Goal: Navigation & Orientation: Find specific page/section

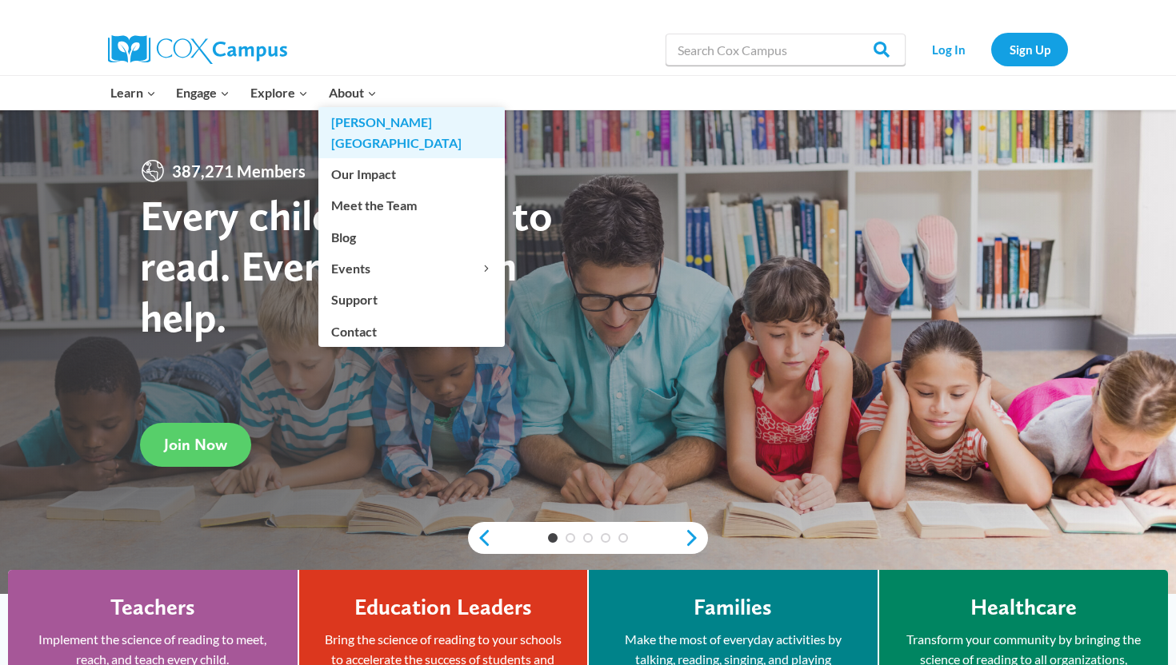
click at [355, 123] on link "[PERSON_NAME][GEOGRAPHIC_DATA]" at bounding box center [411, 132] width 186 height 51
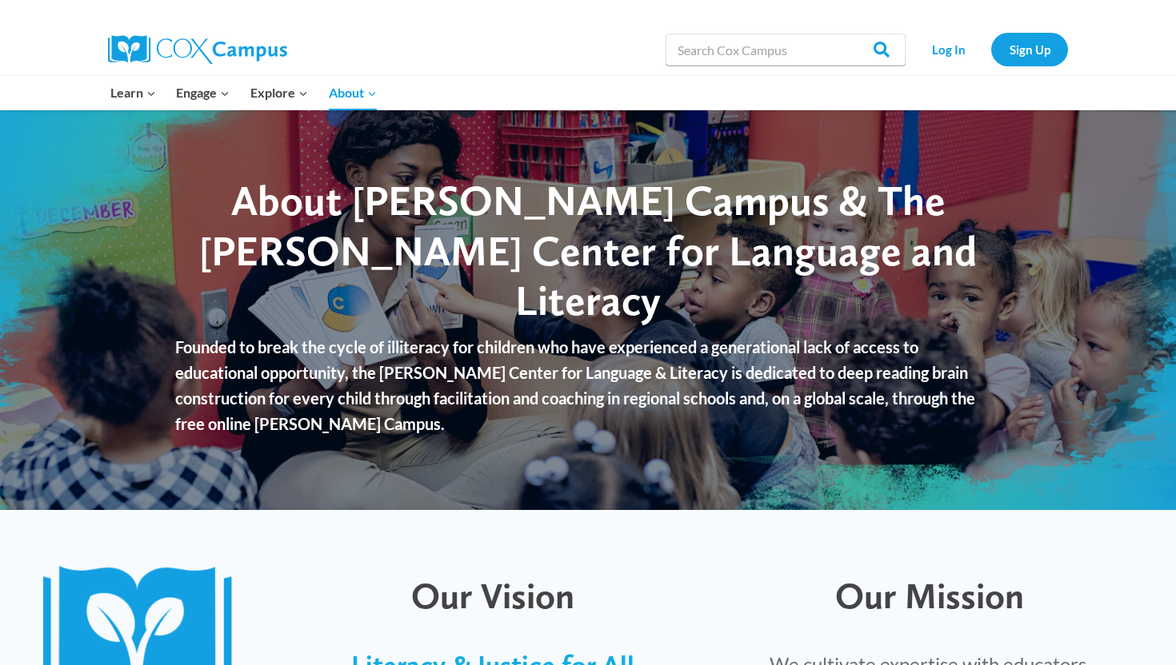
click at [349, 44] on div at bounding box center [292, 49] width 369 height 51
